Goal: Task Accomplishment & Management: Manage account settings

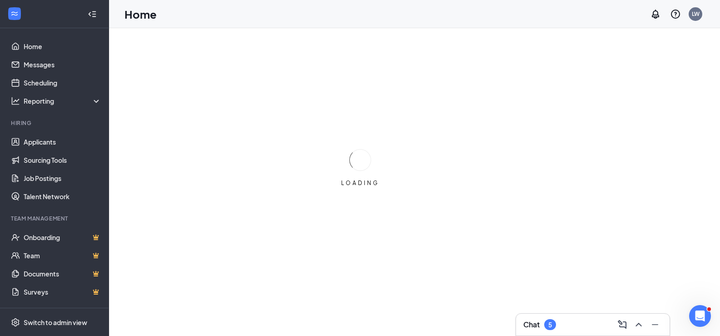
click at [219, 257] on div "LOADING" at bounding box center [360, 168] width 720 height 336
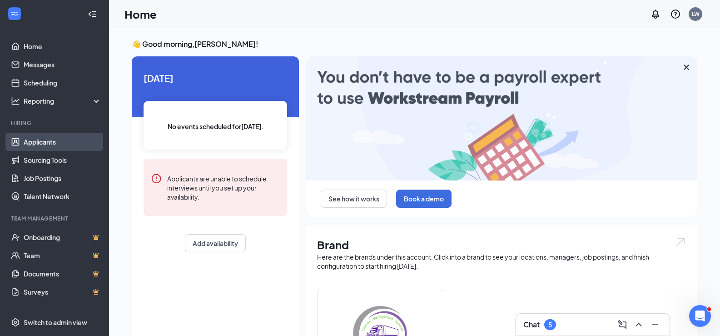
click at [31, 144] on link "Applicants" at bounding box center [63, 142] width 78 height 18
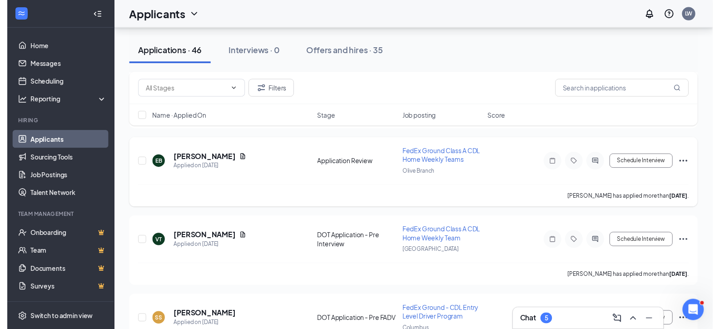
scroll to position [409, 0]
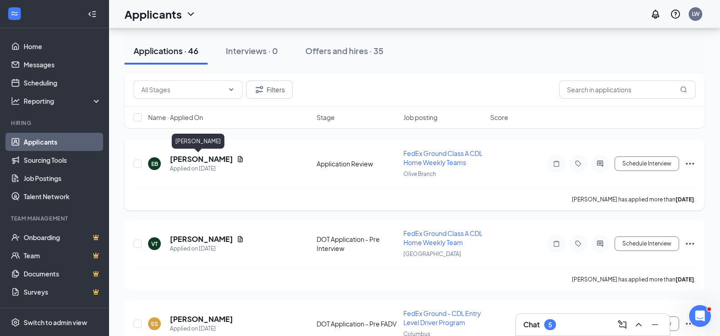
click at [180, 159] on h5 "Erica Banks" at bounding box center [201, 159] width 63 height 10
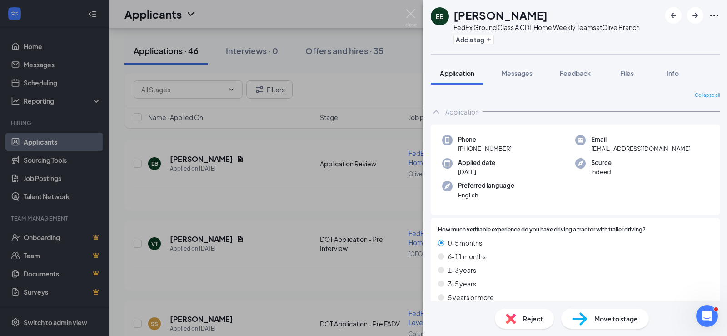
click at [584, 319] on img at bounding box center [579, 318] width 15 height 13
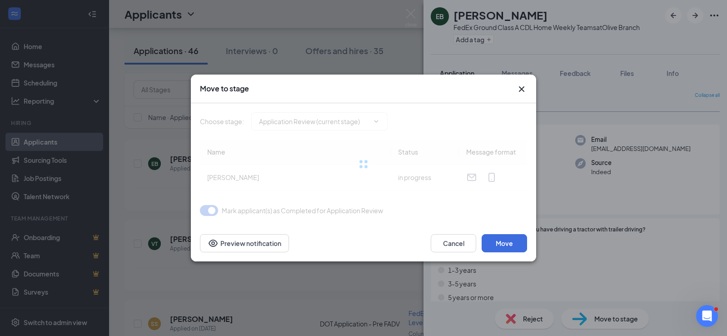
type input "DOT Application - Pre Interview (next stage)"
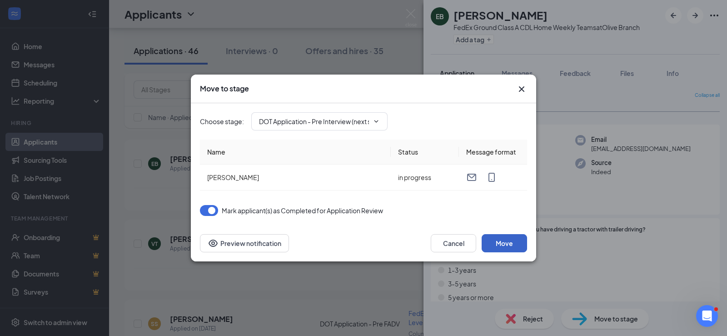
click at [508, 244] on button "Move" at bounding box center [504, 243] width 45 height 18
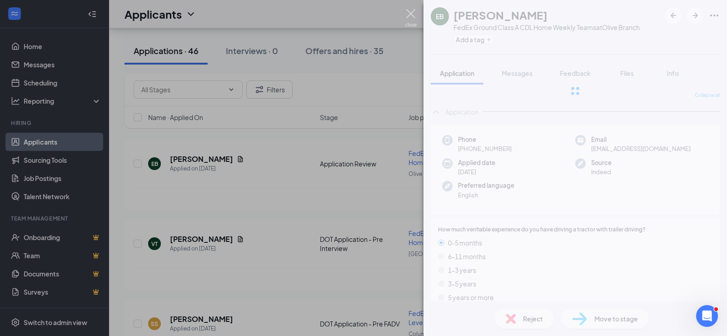
click at [411, 12] on img at bounding box center [410, 18] width 11 height 18
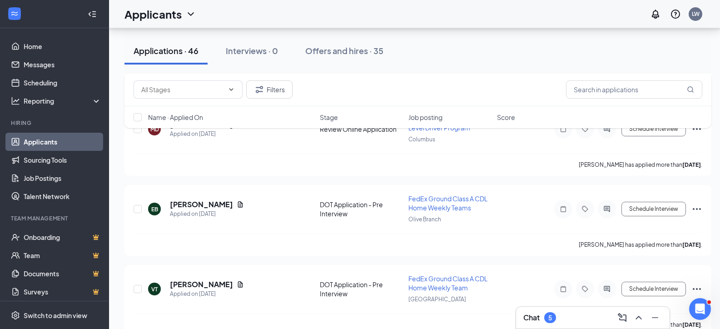
scroll to position [273, 0]
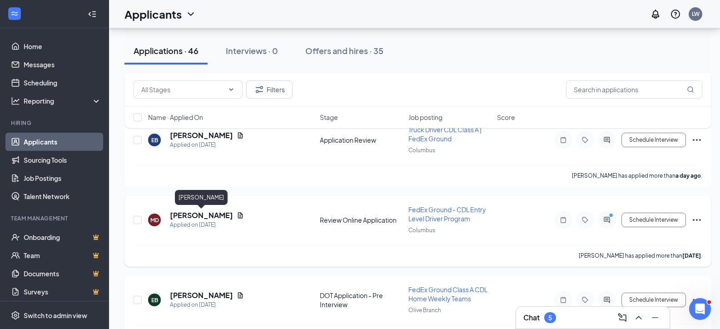
click at [184, 216] on h5 "Marquavise Davis" at bounding box center [201, 215] width 63 height 10
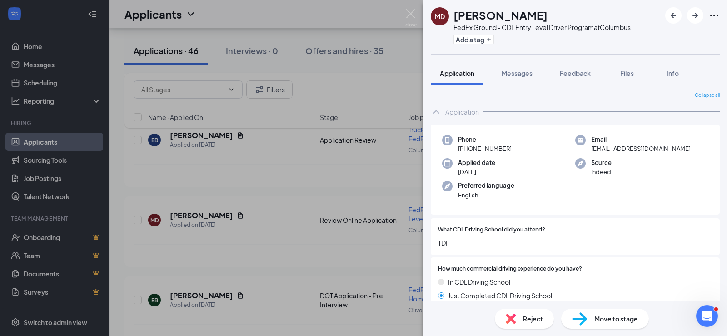
click at [583, 318] on img at bounding box center [579, 318] width 15 height 13
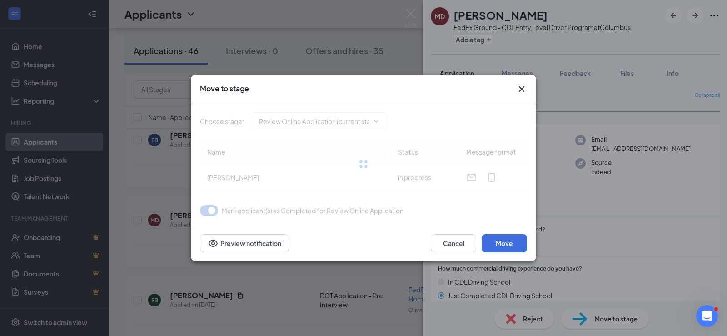
type input "DOT Application - Pre FADV (next stage)"
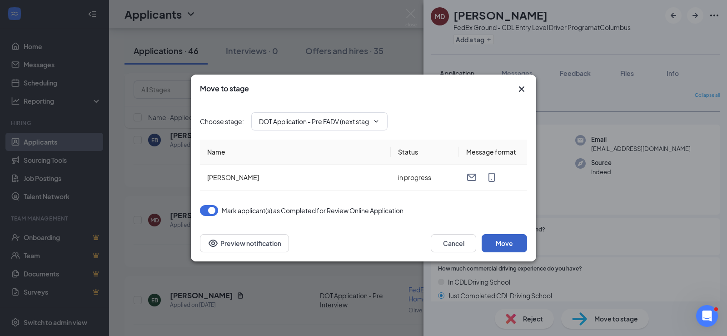
click at [503, 239] on button "Move" at bounding box center [504, 243] width 45 height 18
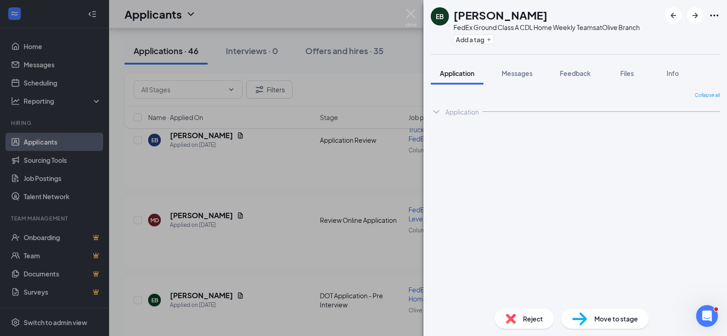
click at [410, 12] on img at bounding box center [410, 18] width 11 height 18
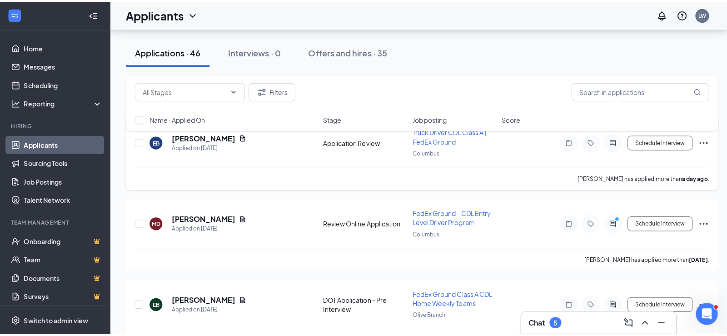
scroll to position [182, 0]
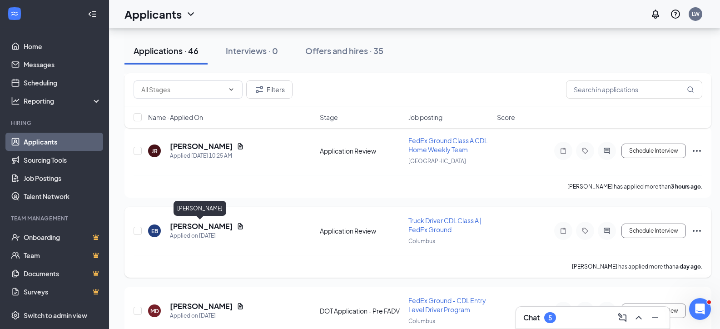
click at [180, 227] on h5 "Enrique Brooks" at bounding box center [201, 226] width 63 height 10
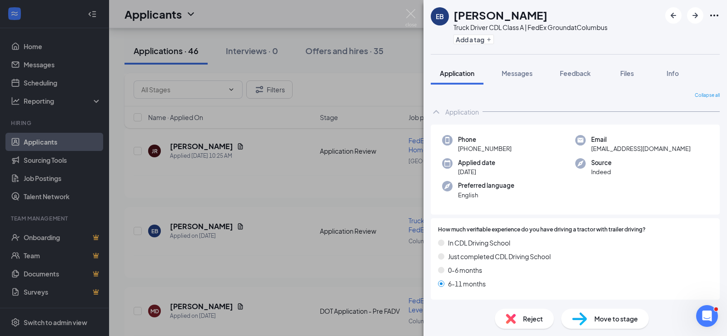
click at [581, 318] on img at bounding box center [579, 318] width 15 height 13
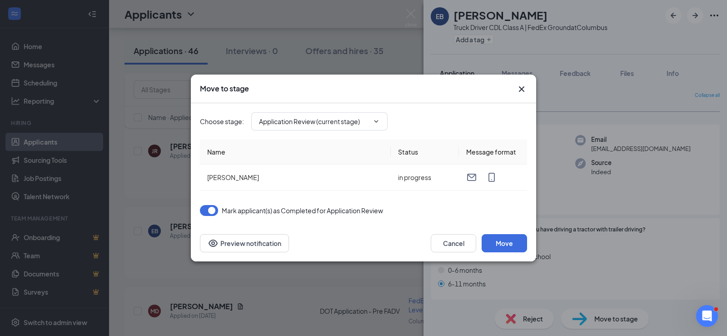
type input "Pre FADV Simple Background (next stage)"
click at [493, 240] on button "Move" at bounding box center [504, 243] width 45 height 18
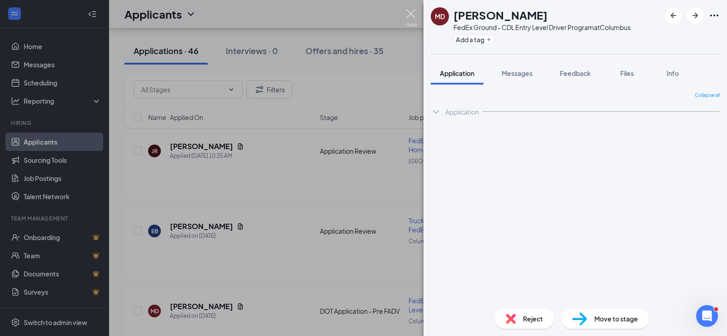
drag, startPoint x: 409, startPoint y: 12, endPoint x: 115, endPoint y: 217, distance: 358.7
click at [409, 11] on img at bounding box center [410, 18] width 11 height 18
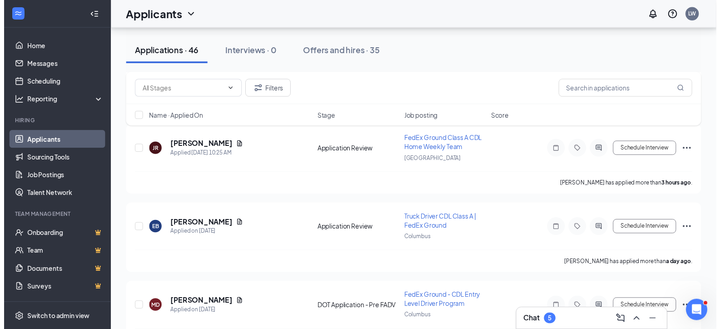
scroll to position [136, 0]
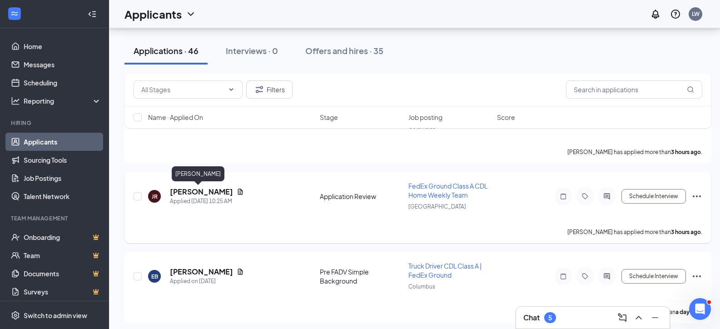
click at [178, 194] on h5 "Joseph Roy" at bounding box center [201, 192] width 63 height 10
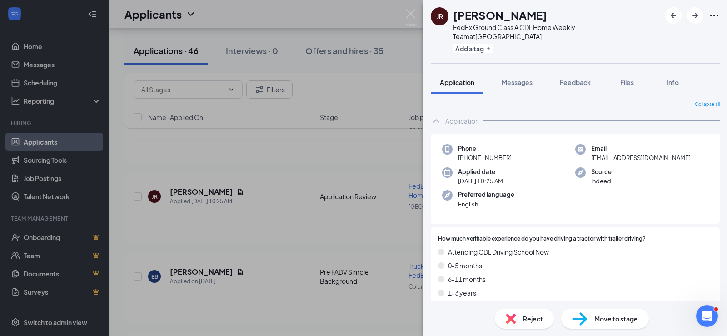
click at [583, 318] on img at bounding box center [579, 318] width 15 height 13
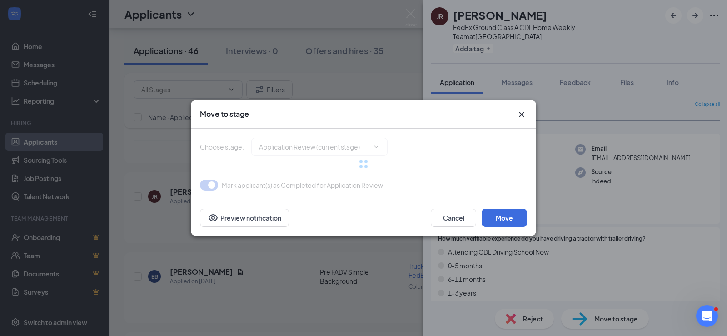
type input "DOT Application - Pre Interview (next stage)"
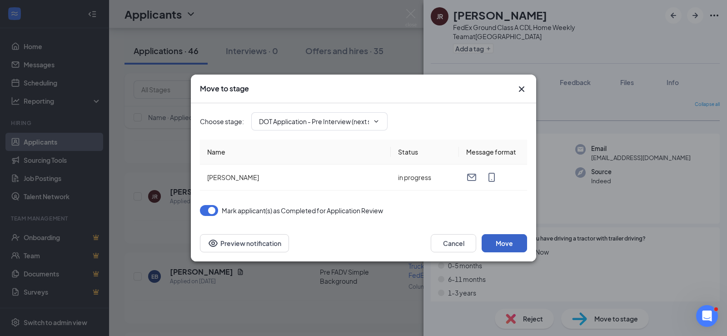
click at [505, 247] on button "Move" at bounding box center [504, 243] width 45 height 18
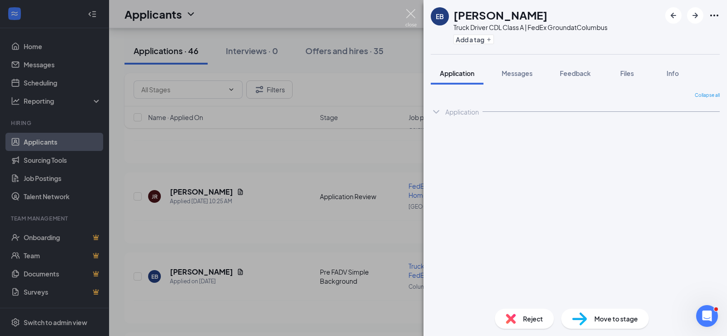
click at [411, 14] on img at bounding box center [410, 18] width 11 height 18
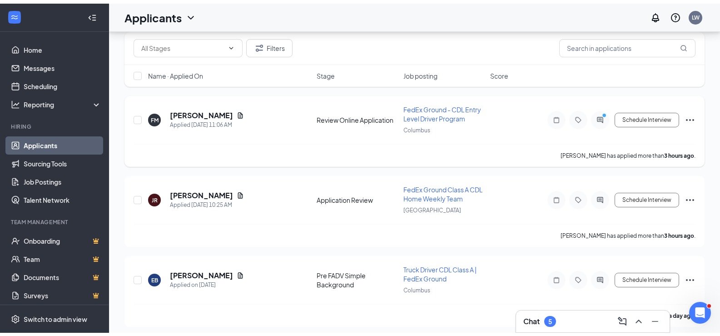
scroll to position [91, 0]
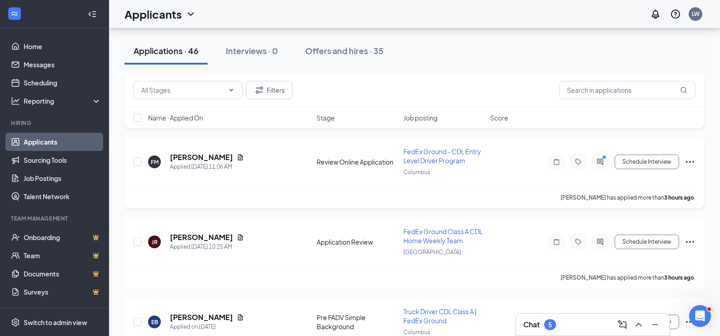
click at [186, 158] on h5 "Fred Martin" at bounding box center [201, 157] width 63 height 10
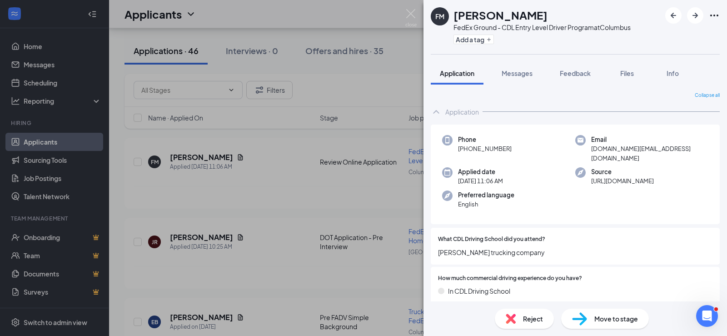
click at [581, 317] on img at bounding box center [579, 318] width 15 height 13
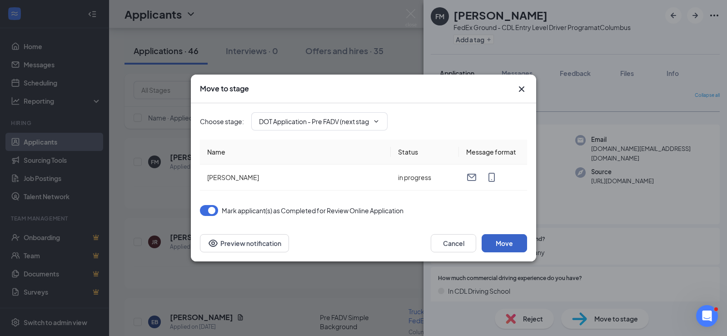
click at [501, 241] on button "Move" at bounding box center [504, 243] width 45 height 18
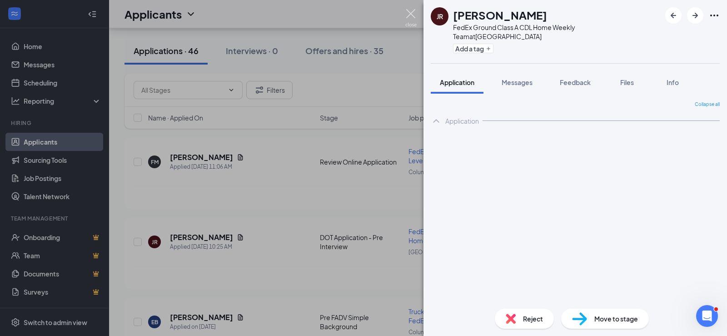
click at [412, 13] on img at bounding box center [410, 18] width 11 height 18
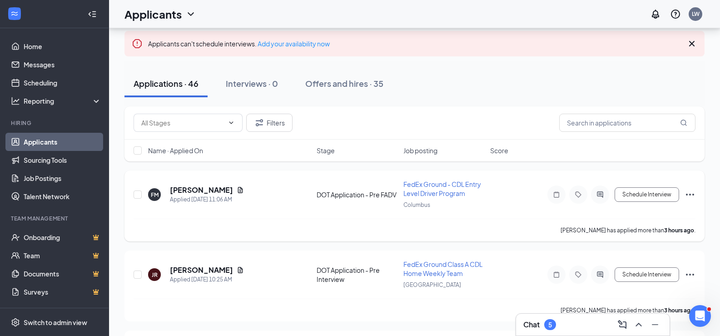
scroll to position [45, 0]
